Goal: Contribute content

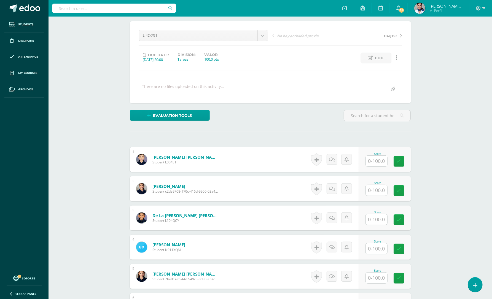
scroll to position [37, 0]
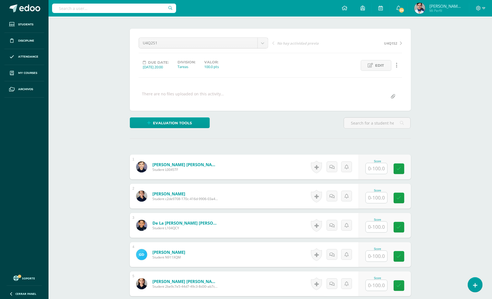
click at [485, 44] on div "Cultura Moderna Segundo TOC - Primaria "a" Herramientas Detalle de asistencias …" at bounding box center [271, 214] width 444 height 468
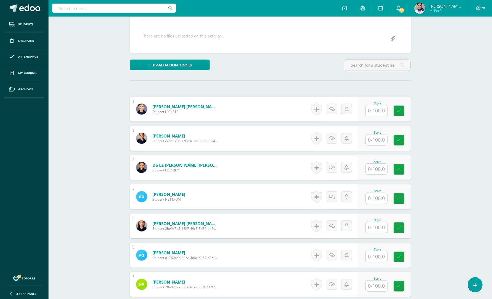
scroll to position [111, 0]
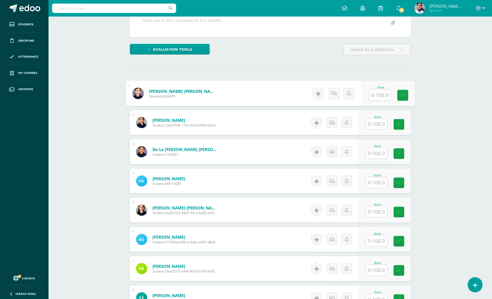
click at [378, 94] on input "text" at bounding box center [380, 95] width 22 height 11
click at [54, 119] on div "Cultura Moderna Segundo TOC - Primaria "a" Herramientas Detalle de asistencias …" at bounding box center [271, 140] width 444 height 468
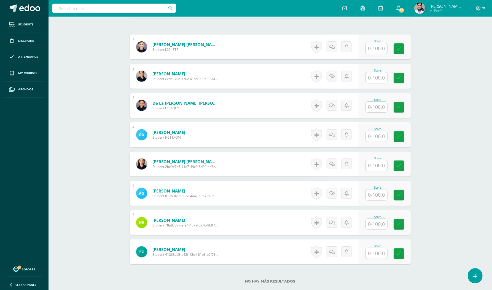
scroll to position [158, 0]
click at [87, 141] on div "Cultura Moderna Segundo TOC - Primaria "a" Herramientas Detalle de asistencias …" at bounding box center [271, 93] width 444 height 468
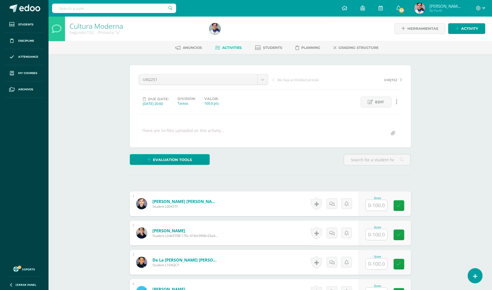
scroll to position [0, 0]
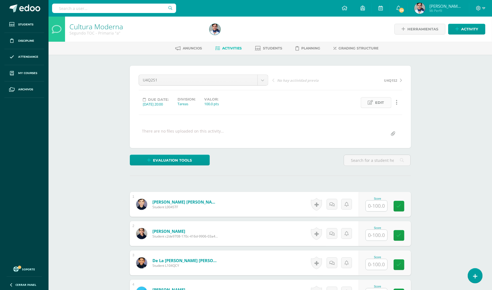
click at [380, 100] on span "Edit" at bounding box center [380, 102] width 9 height 10
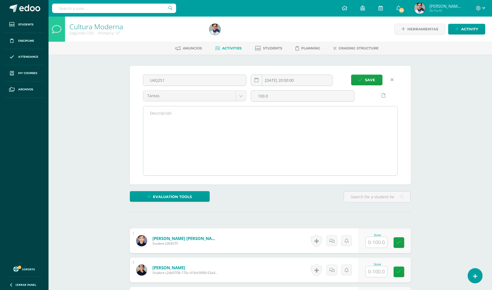
click at [170, 121] on textarea at bounding box center [270, 140] width 254 height 69
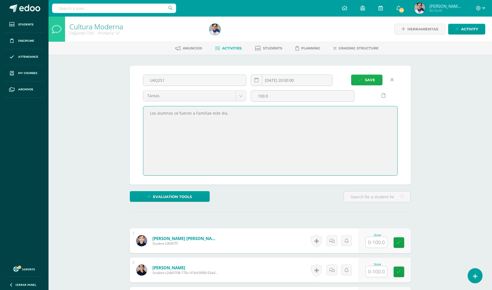
type textarea "Los alumnos se fueron a Familiae este dia."
click at [373, 78] on span "Save" at bounding box center [370, 80] width 10 height 10
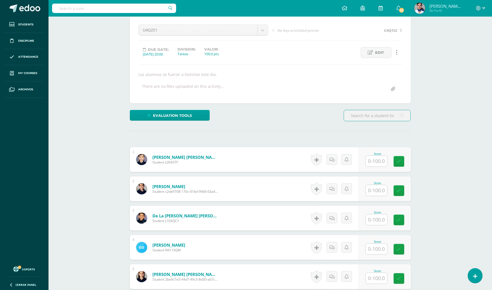
scroll to position [147, 0]
